Goal: Task Accomplishment & Management: Manage account settings

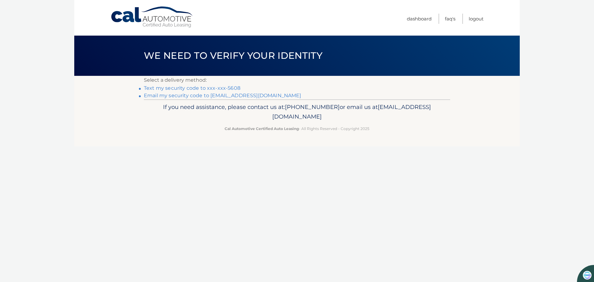
click at [169, 87] on link "Text my security code to xxx-xxx-5608" at bounding box center [192, 88] width 96 height 6
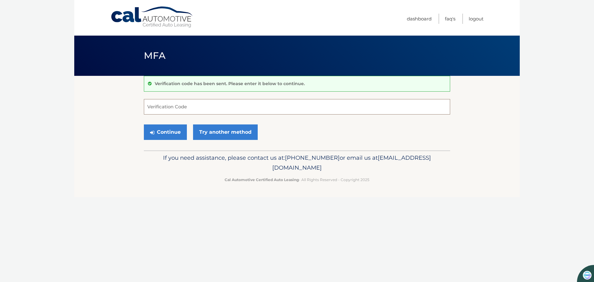
click at [162, 109] on input "Verification Code" at bounding box center [297, 106] width 306 height 15
click at [156, 107] on input "Verification Code" at bounding box center [297, 106] width 306 height 15
type input "228741"
click at [166, 131] on button "Continue" at bounding box center [165, 131] width 43 height 15
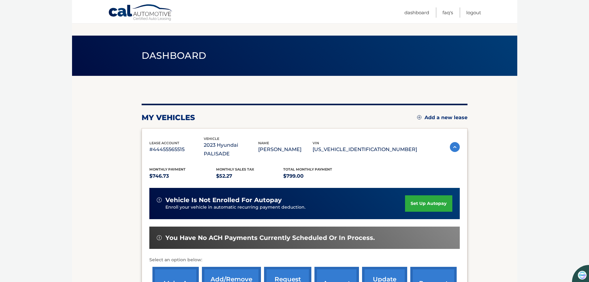
scroll to position [93, 0]
